Goal: Find specific page/section: Find specific page/section

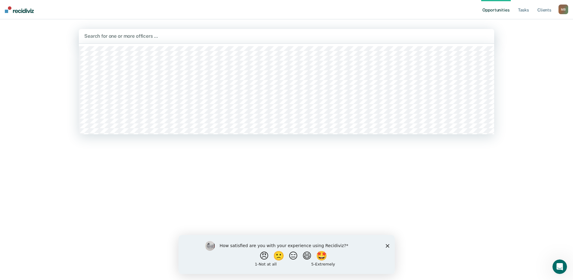
click at [134, 38] on div at bounding box center [286, 36] width 404 height 7
click at [172, 34] on div at bounding box center [286, 36] width 404 height 7
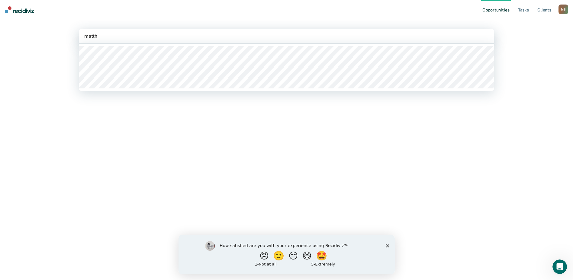
type input "matthe"
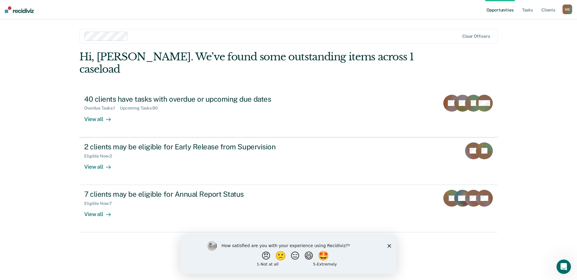
click at [389, 245] on icon "Close survey" at bounding box center [390, 246] width 4 height 4
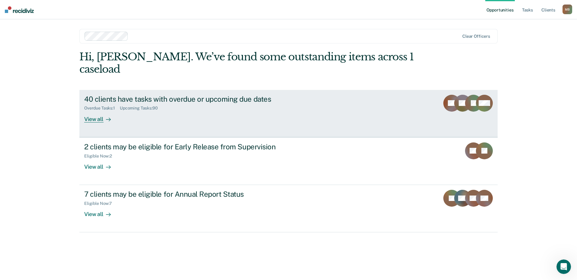
click at [214, 103] on div "40 clients have tasks with overdue or upcoming due dates Overdue Tasks : 1 Upco…" at bounding box center [197, 109] width 226 height 28
